Goal: Information Seeking & Learning: Learn about a topic

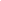
select select
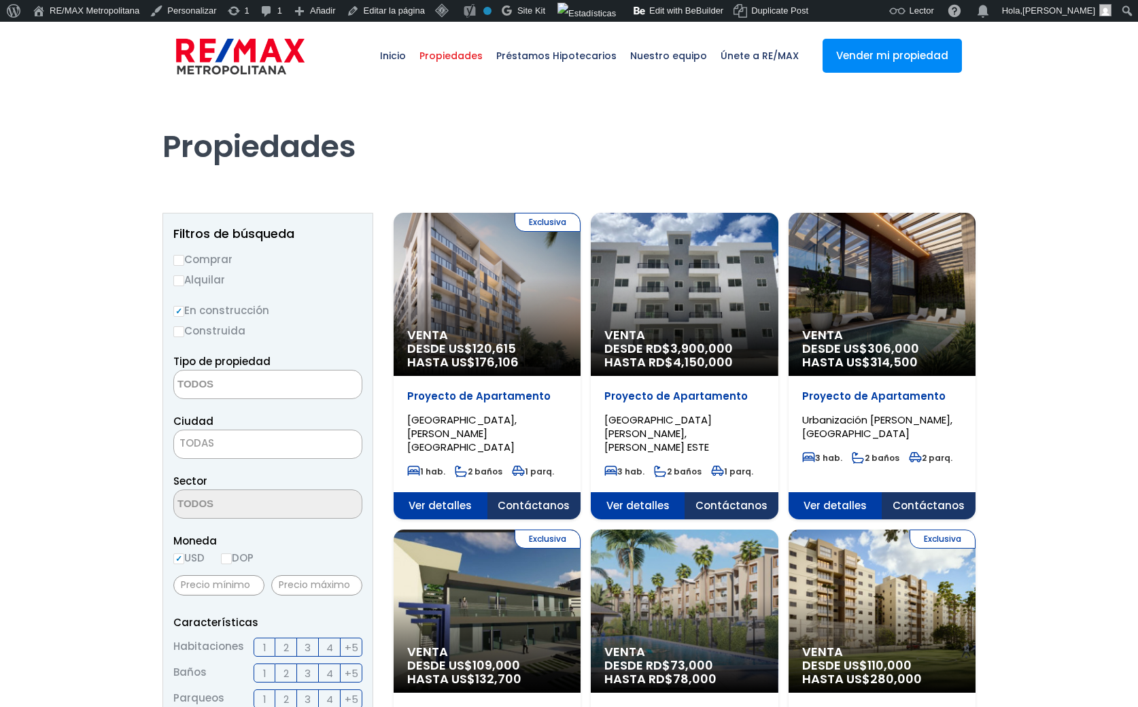
select select
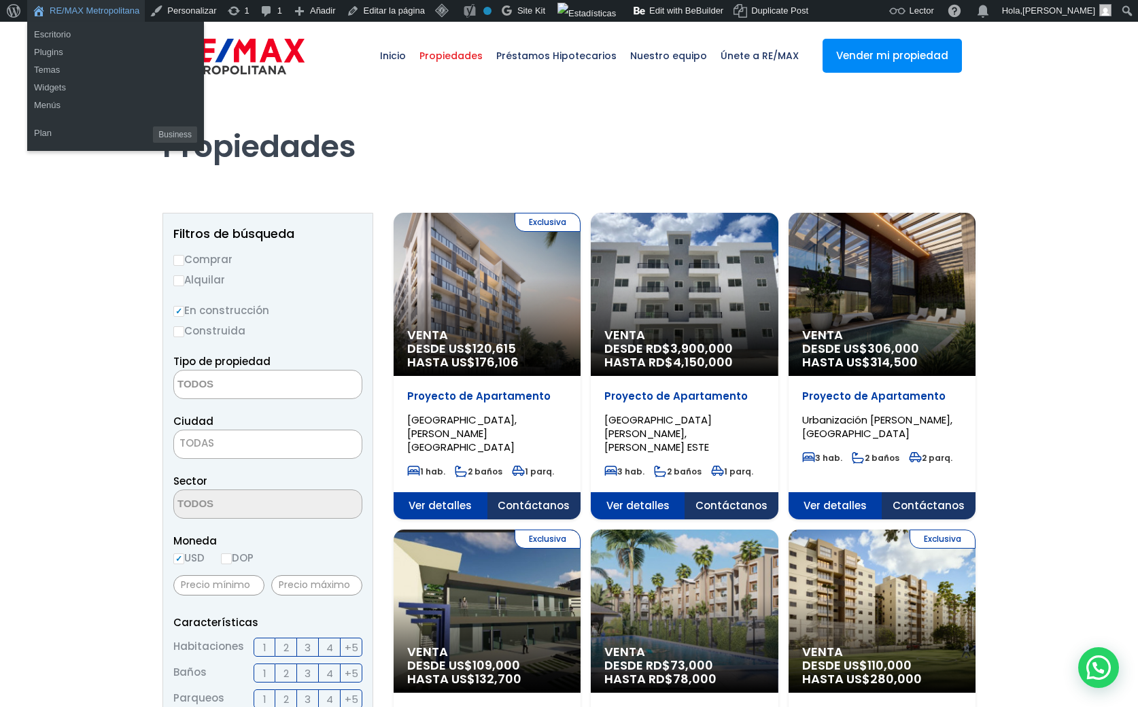
click at [95, 10] on link "RE/MAX Metropolitana" at bounding box center [86, 11] width 118 height 22
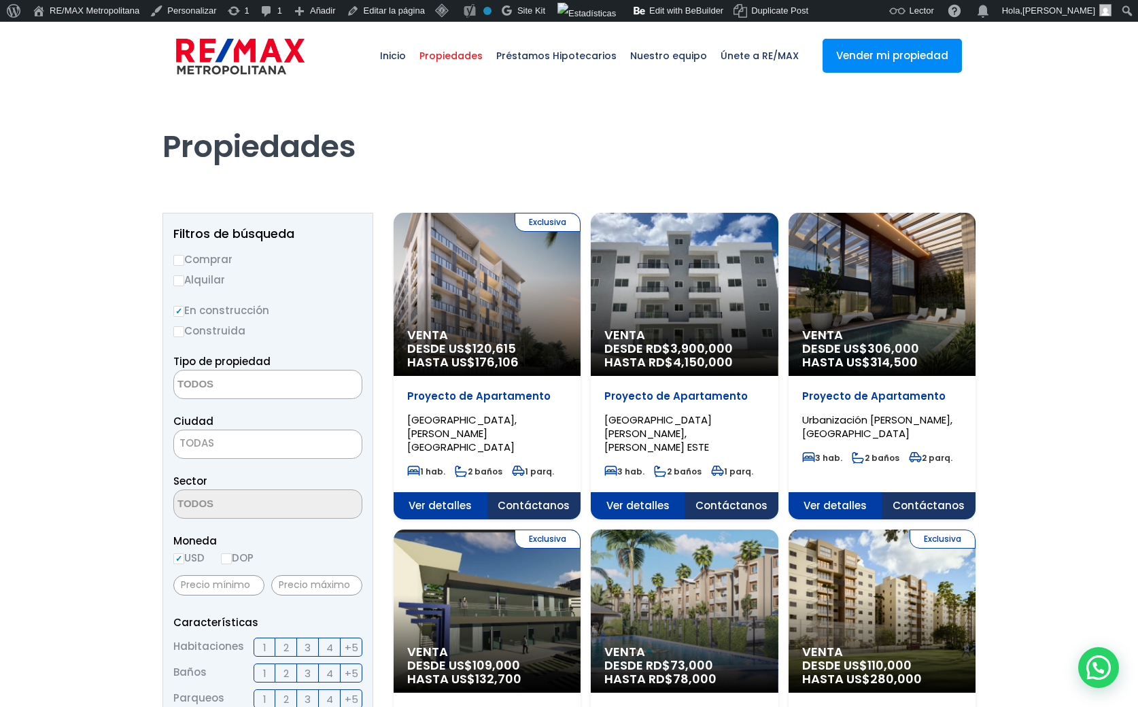
click at [531, 492] on span "Contáctanos" at bounding box center [534, 505] width 94 height 27
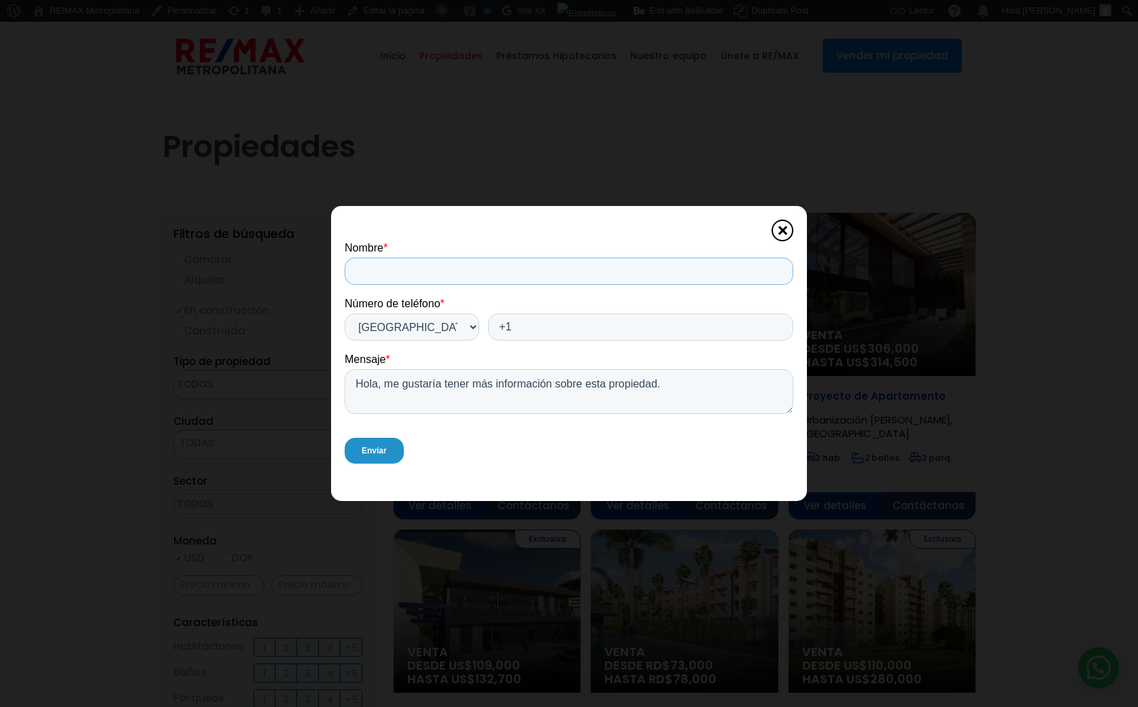
click at [417, 263] on input "Nombre *" at bounding box center [569, 271] width 448 height 27
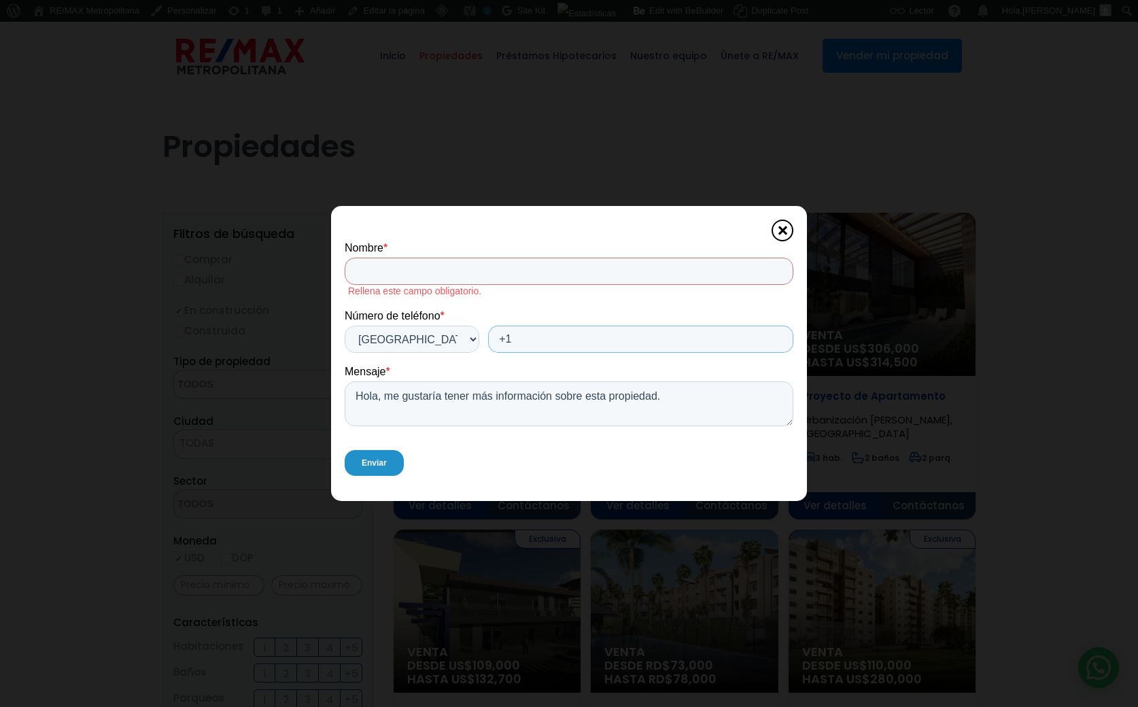
click at [554, 322] on div "Número de teléfono * * Afghanistan (‫افغانستان‬‎) Albania (Shqipëri) Algeria (‫…" at bounding box center [569, 330] width 448 height 43
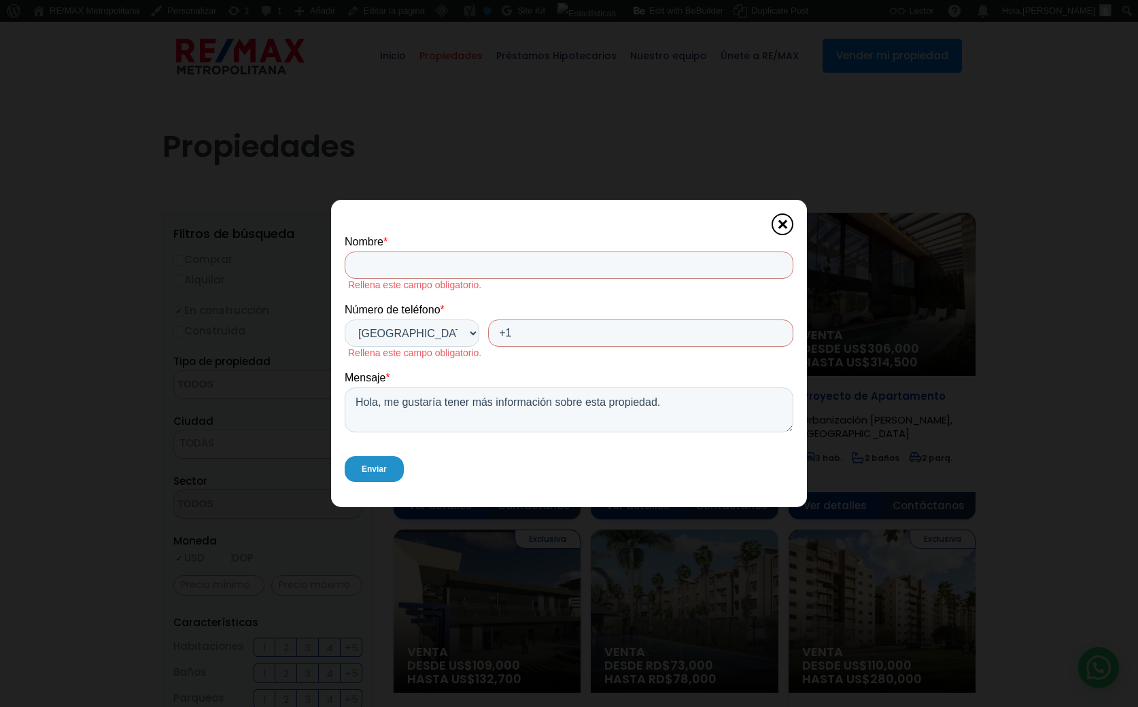
click at [775, 224] on span at bounding box center [782, 224] width 22 height 22
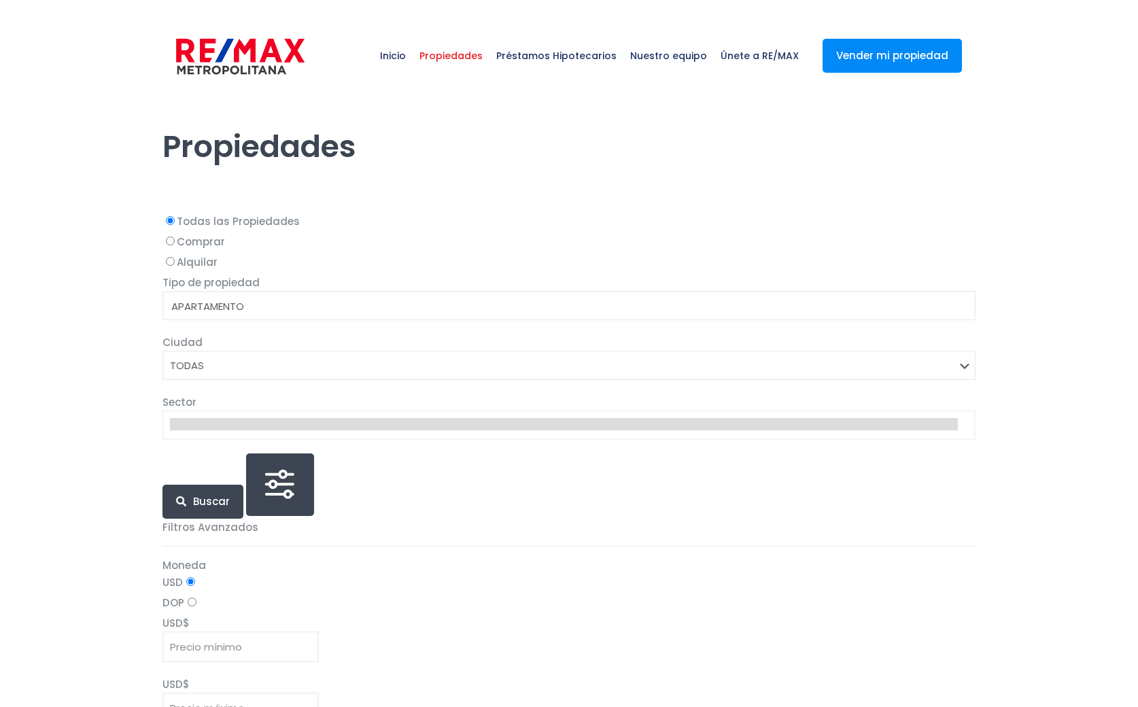
select select
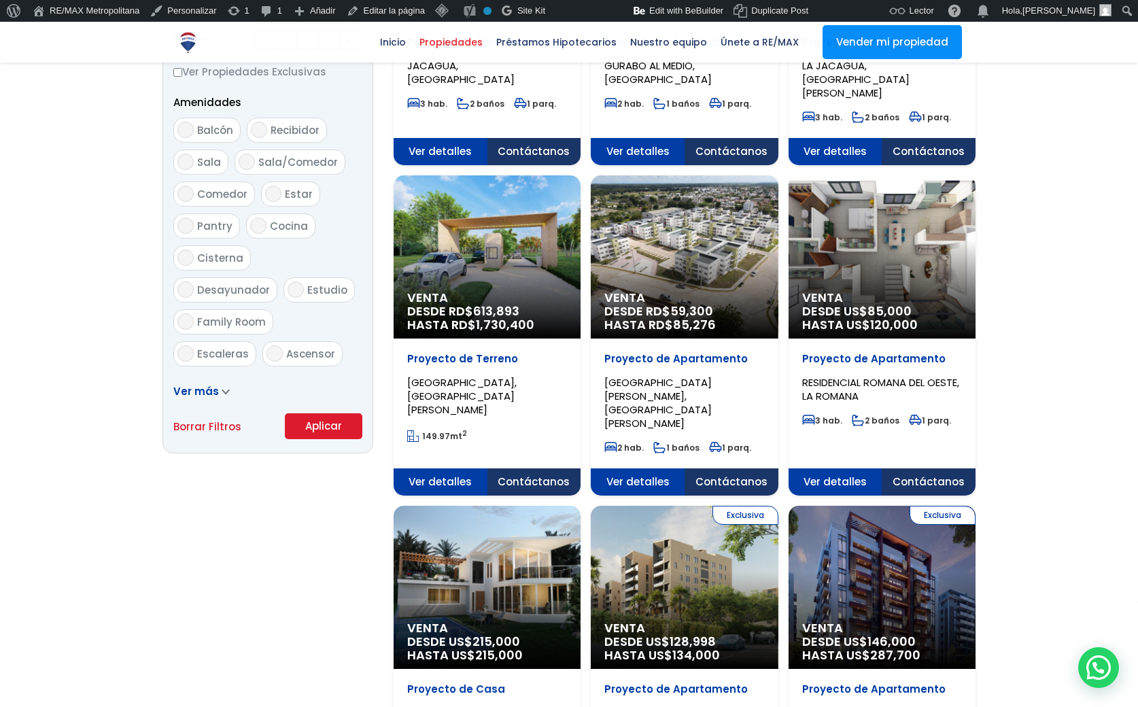
scroll to position [683, 0]
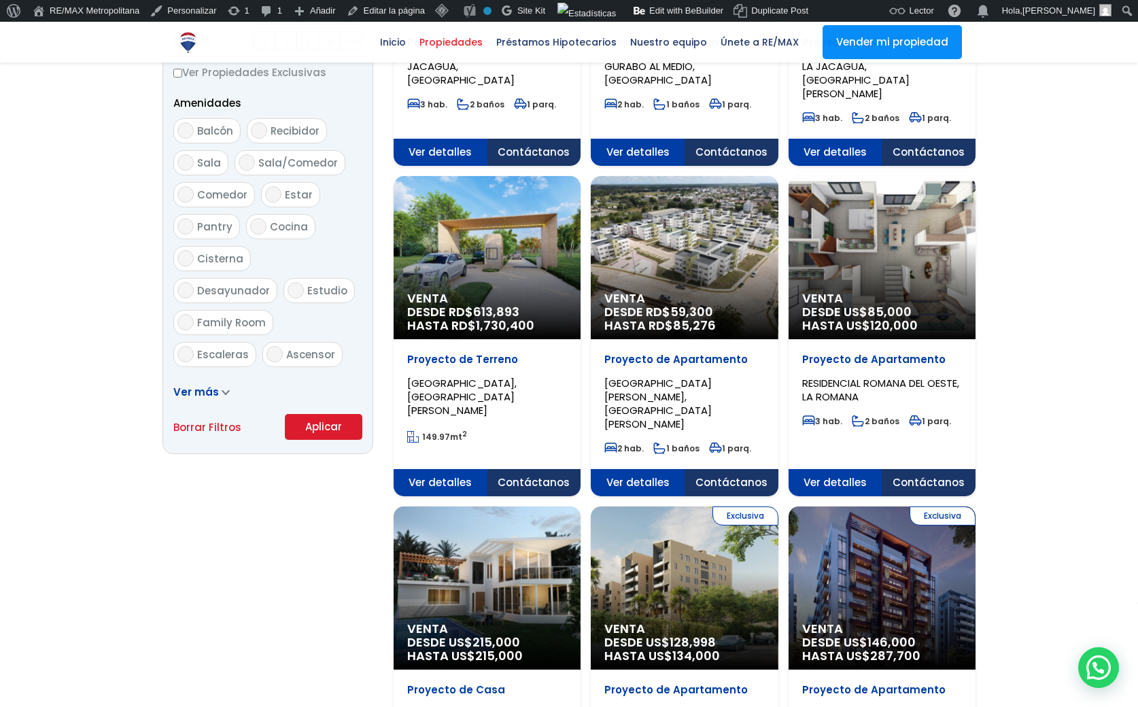
click at [317, 428] on button "Aplicar" at bounding box center [323, 427] width 77 height 26
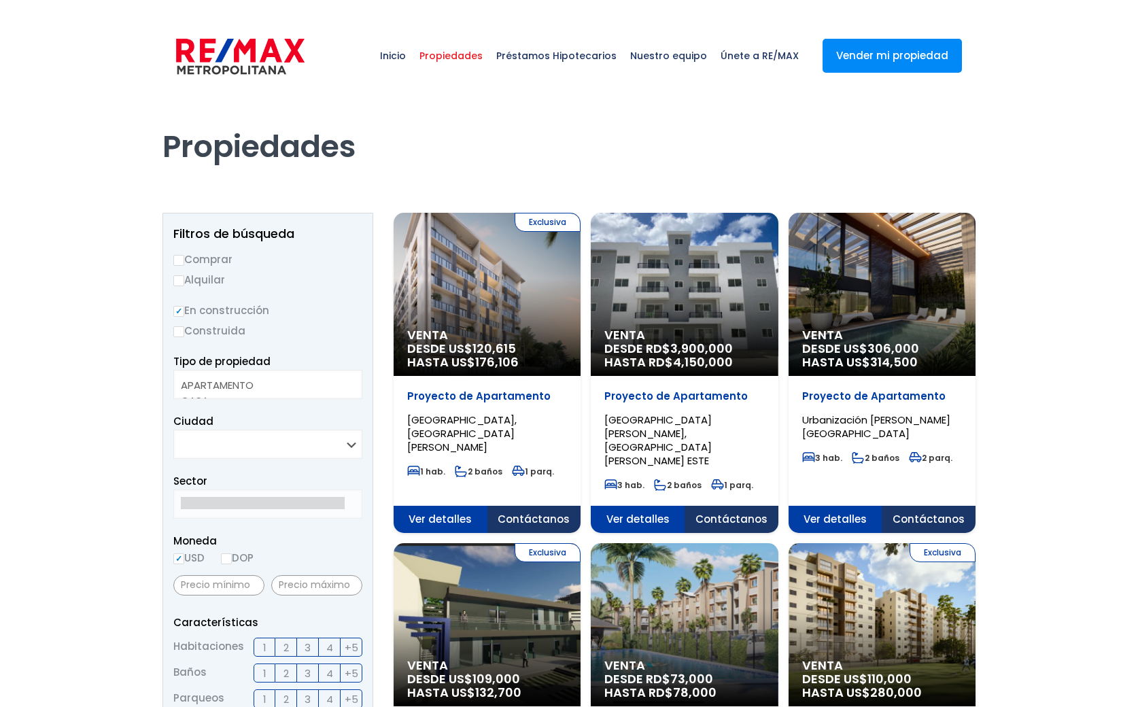
select select
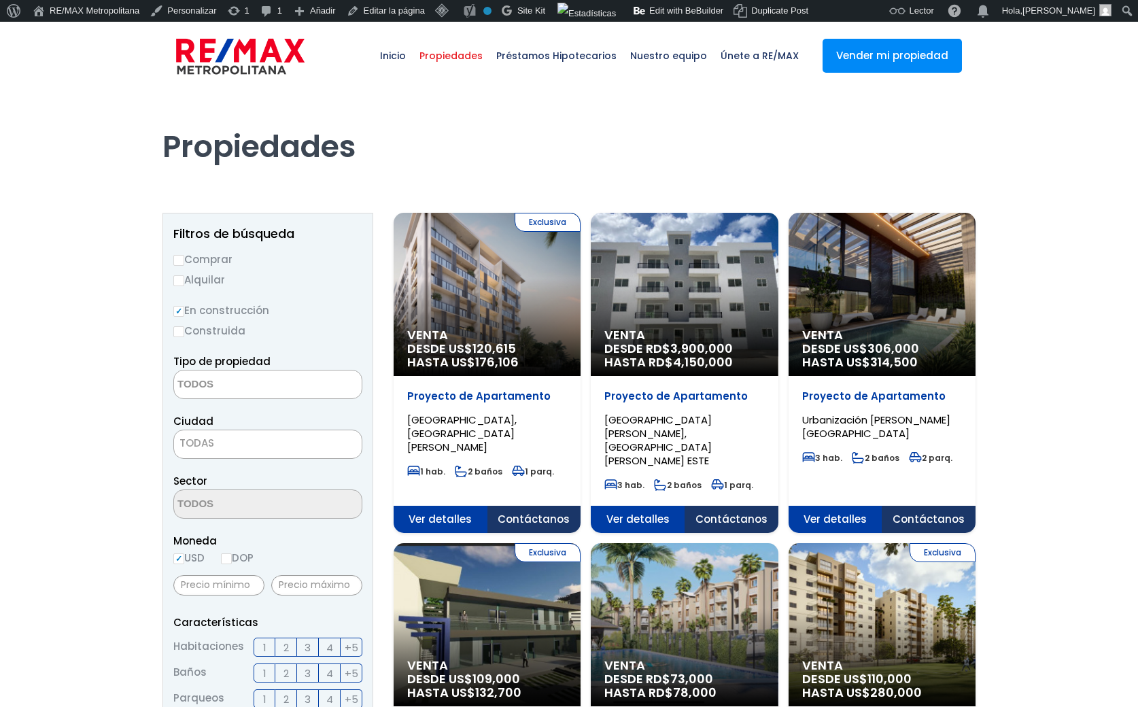
click at [499, 309] on div "Exclusiva Venta DESDE US$ 120,615 HASTA US$ 176,106" at bounding box center [486, 294] width 187 height 163
click at [523, 506] on span "Contáctanos" at bounding box center [534, 519] width 94 height 27
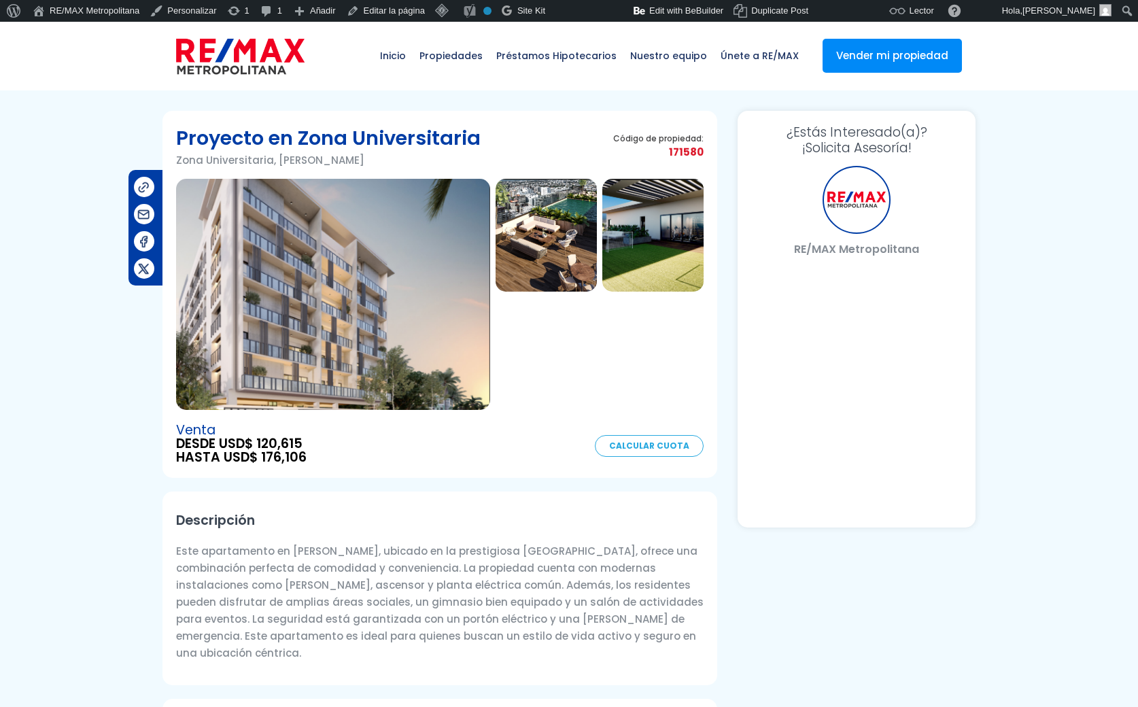
select select "DO"
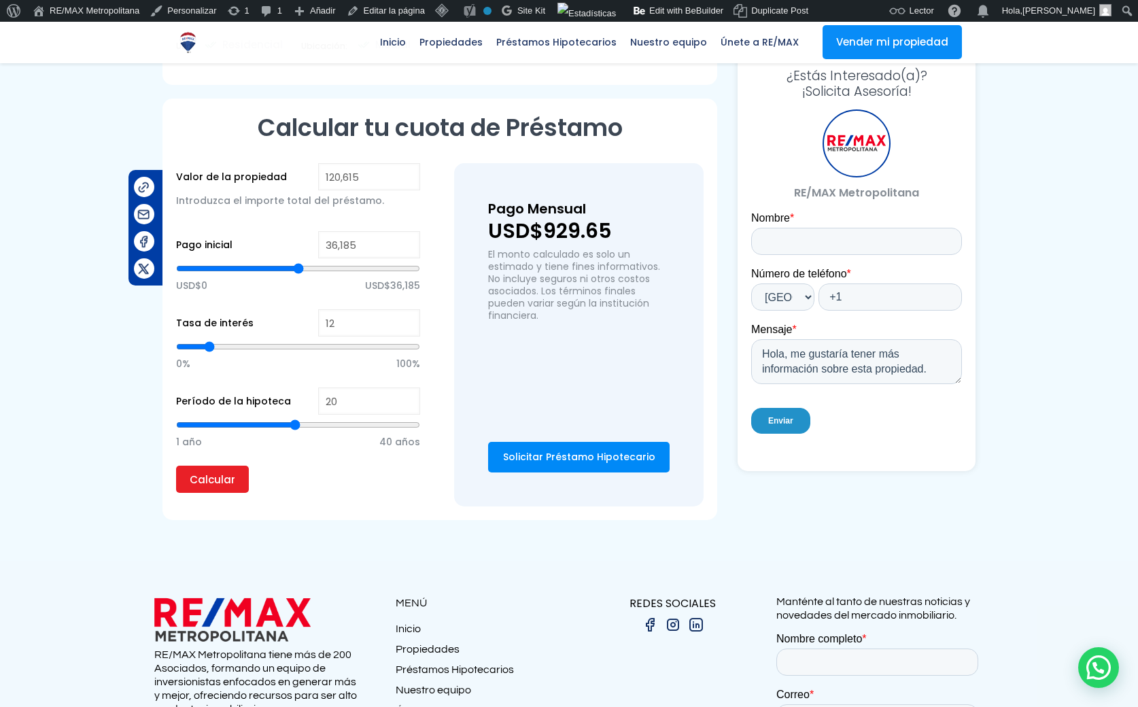
scroll to position [944, 0]
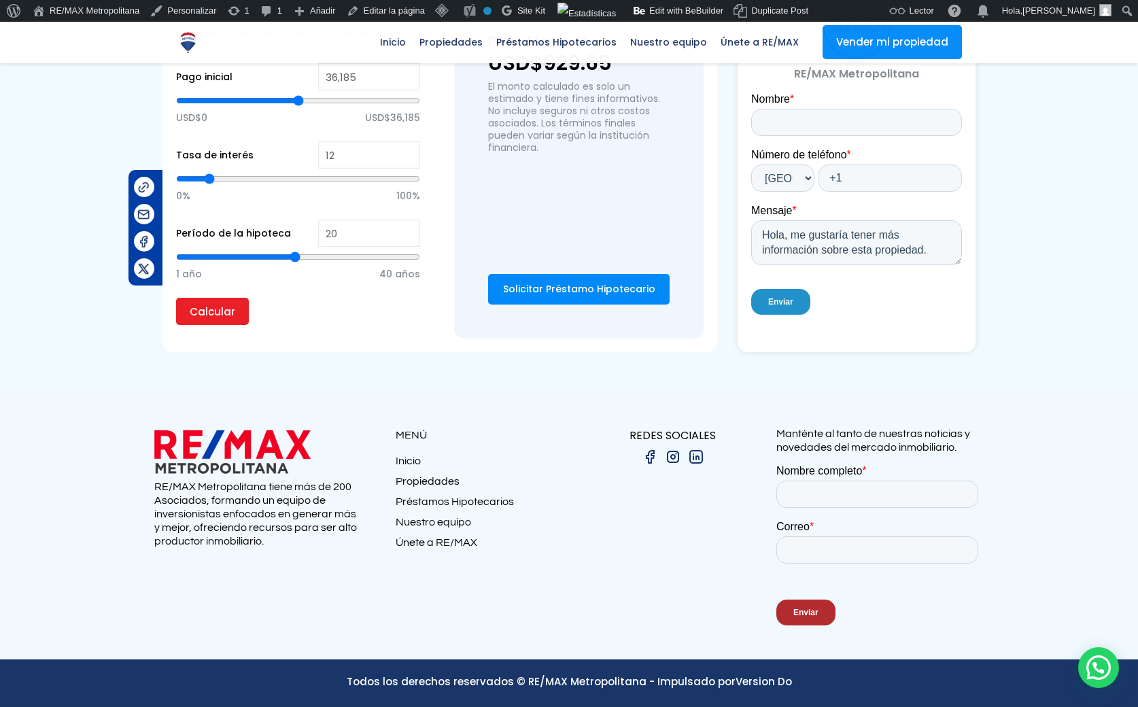
click at [349, 490] on p "RE/MAX Metropolitana tiene más de 200 Asociados, formando un equipo de inversio…" at bounding box center [257, 514] width 207 height 68
click at [536, 694] on div "Todos los derechos reservados © RE/MAX Metropolitana - Impulsado por Version Do" at bounding box center [568, 686] width 829 height 27
click at [595, 621] on div at bounding box center [569, 526] width 1138 height 266
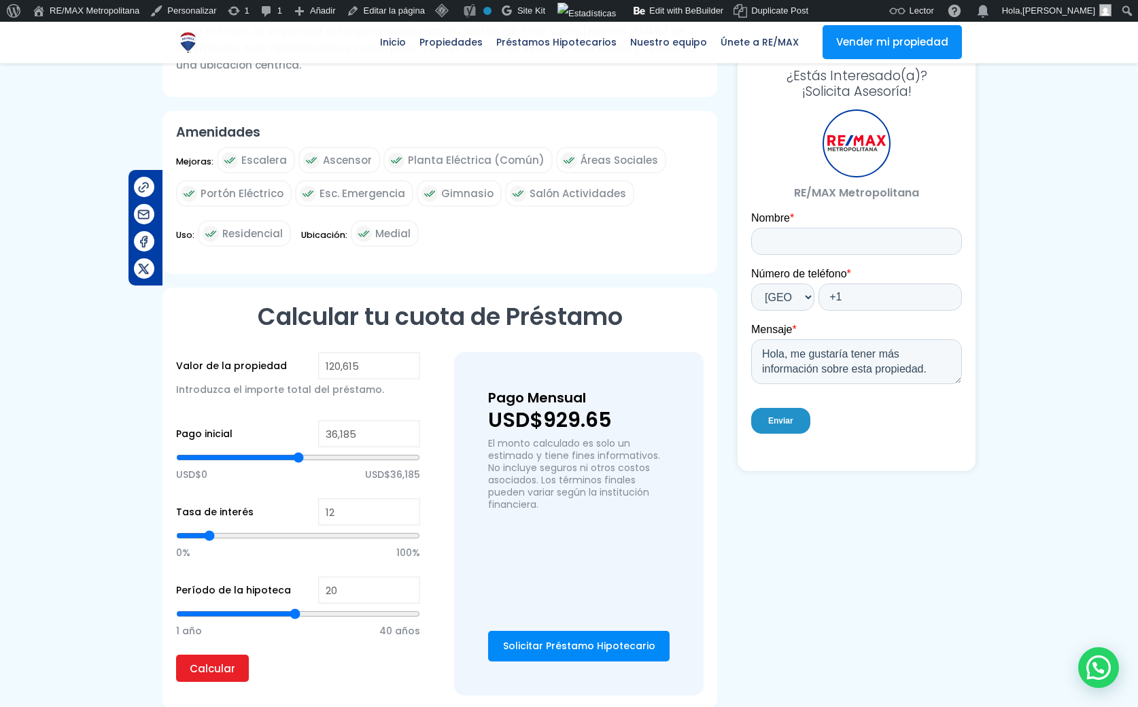
scroll to position [586, 0]
